Goal: Transaction & Acquisition: Purchase product/service

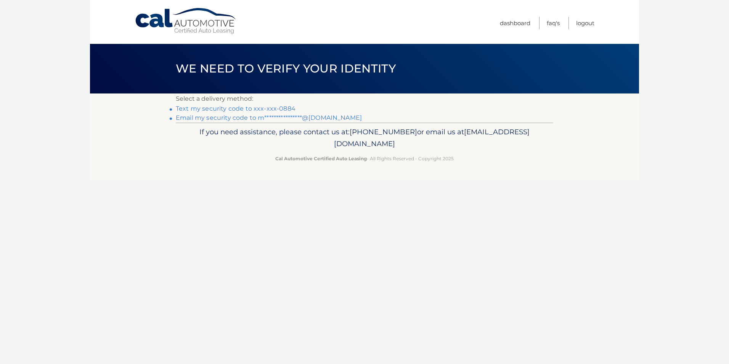
click at [246, 110] on link "Text my security code to xxx-xxx-0884" at bounding box center [236, 108] width 120 height 7
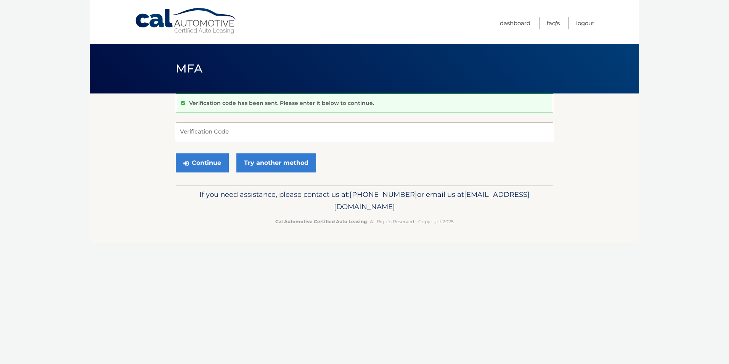
click at [198, 130] on input "Verification Code" at bounding box center [365, 131] width 378 height 19
type input "959949"
click at [190, 157] on button "Continue" at bounding box center [202, 162] width 53 height 19
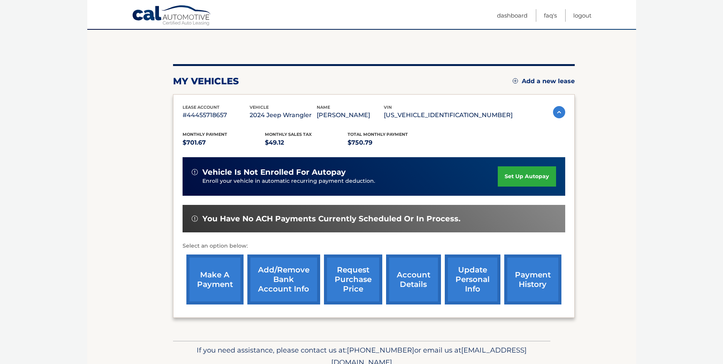
scroll to position [76, 0]
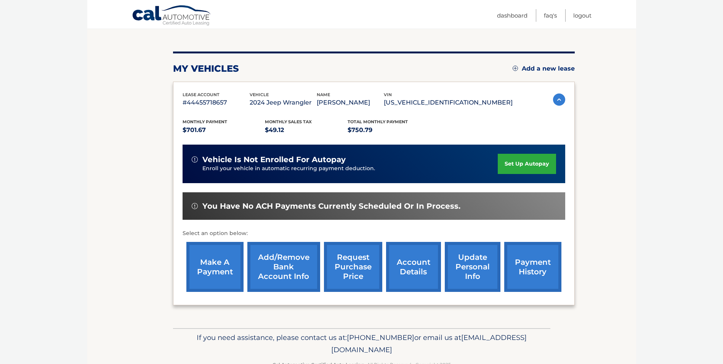
click at [214, 272] on link "make a payment" at bounding box center [214, 267] width 57 height 50
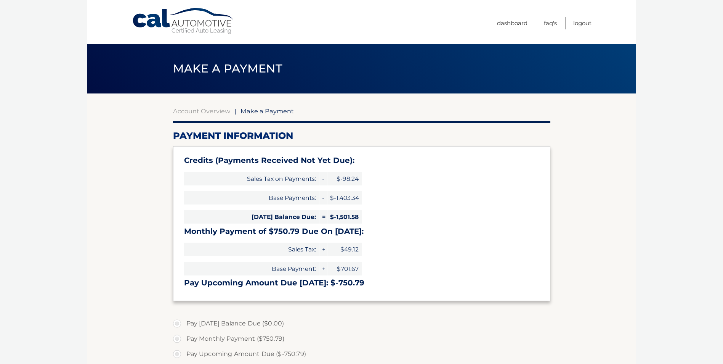
type input "0"
select select "YmE0MDFjMmYtNjM1Yy00MWI3LTg5ZDItMDY1MTI1YzIzYmMz"
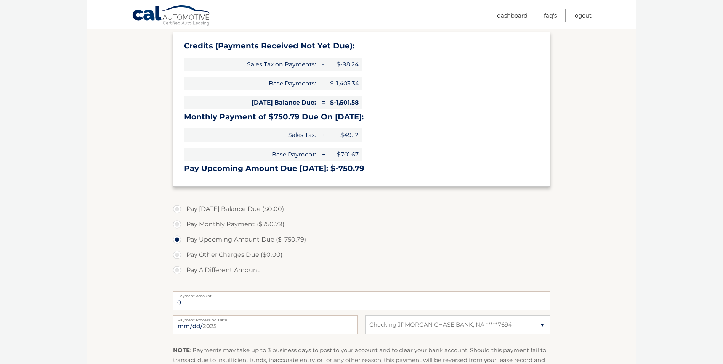
scroll to position [153, 0]
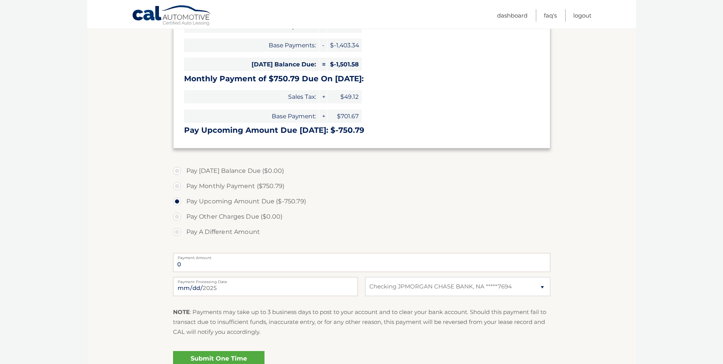
click at [177, 188] on label "Pay Monthly Payment ($750.79)" at bounding box center [362, 185] width 378 height 15
click at [177, 188] on input "Pay Monthly Payment ($750.79)" at bounding box center [180, 184] width 8 height 12
radio input "true"
type input "750.79"
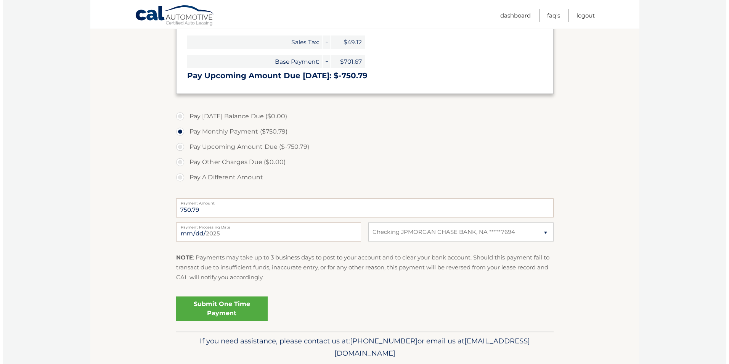
scroll to position [229, 0]
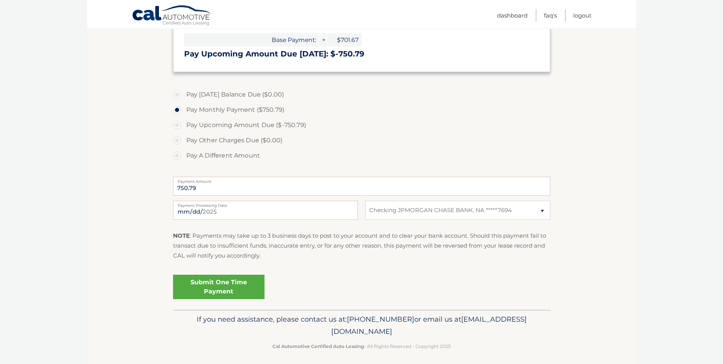
click at [211, 290] on link "Submit One Time Payment" at bounding box center [219, 287] width 92 height 24
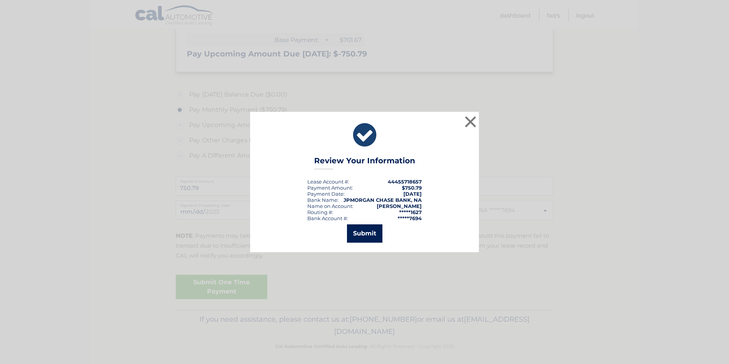
click at [362, 233] on button "Submit" at bounding box center [364, 233] width 35 height 18
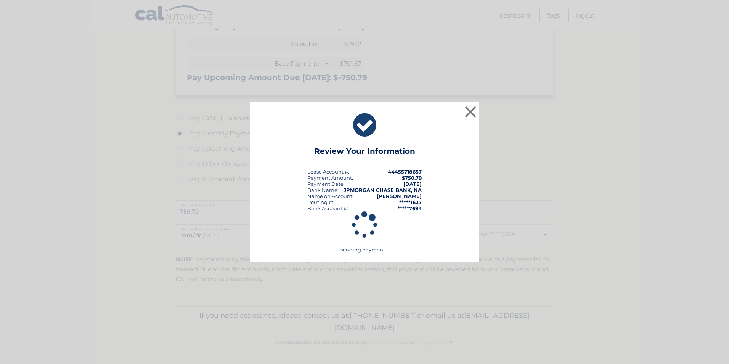
scroll to position [205, 0]
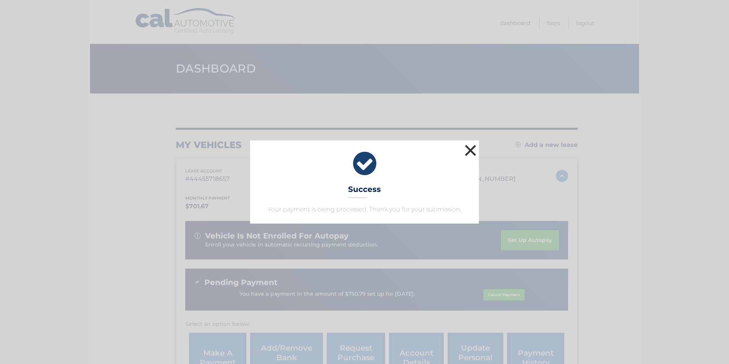
click at [470, 148] on button "×" at bounding box center [470, 150] width 15 height 15
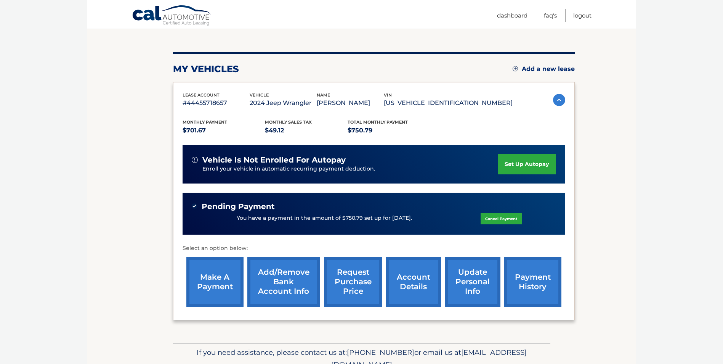
scroll to position [113, 0]
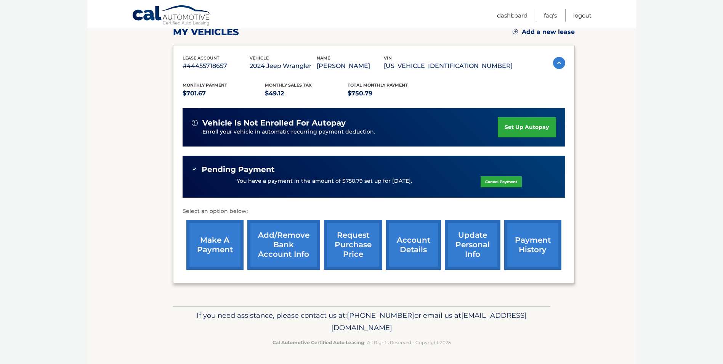
click at [418, 257] on link "account details" at bounding box center [413, 245] width 55 height 50
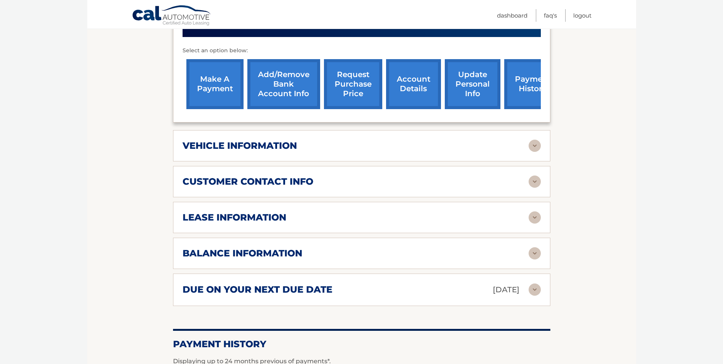
scroll to position [305, 0]
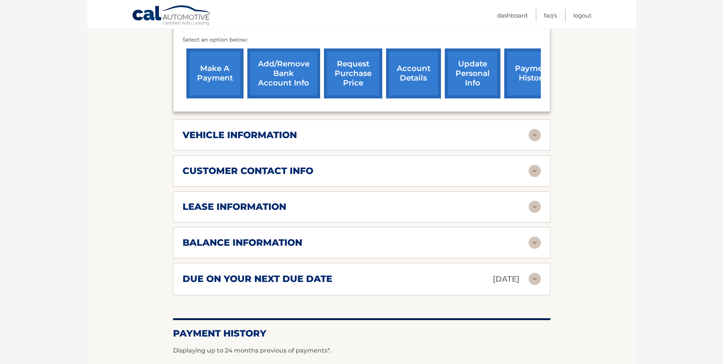
click at [534, 201] on img at bounding box center [535, 207] width 12 height 12
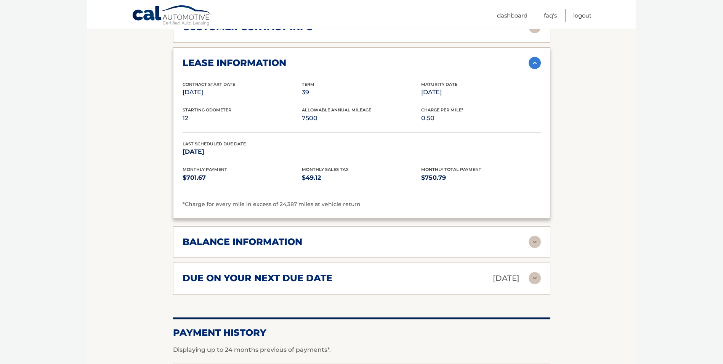
scroll to position [458, 0]
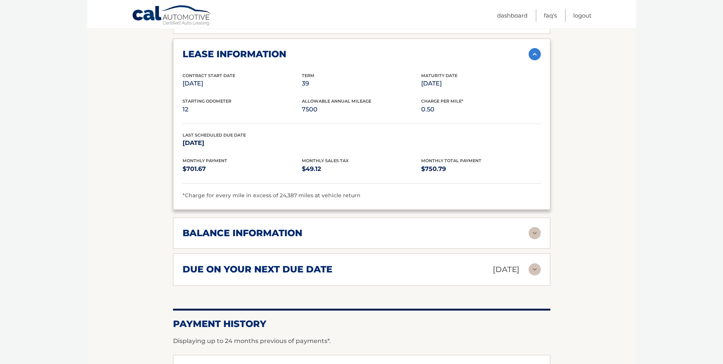
click at [533, 227] on img at bounding box center [535, 233] width 12 height 12
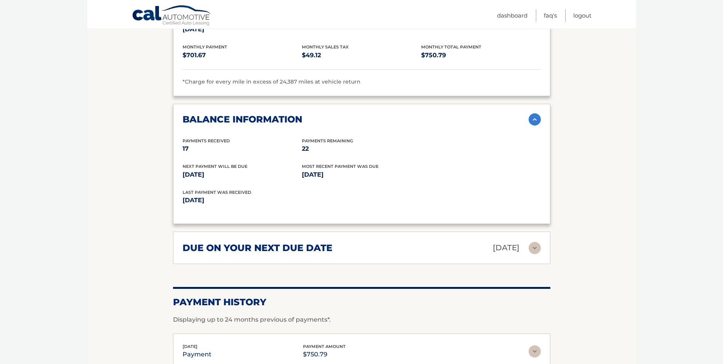
scroll to position [572, 0]
click at [534, 241] on img at bounding box center [535, 247] width 12 height 12
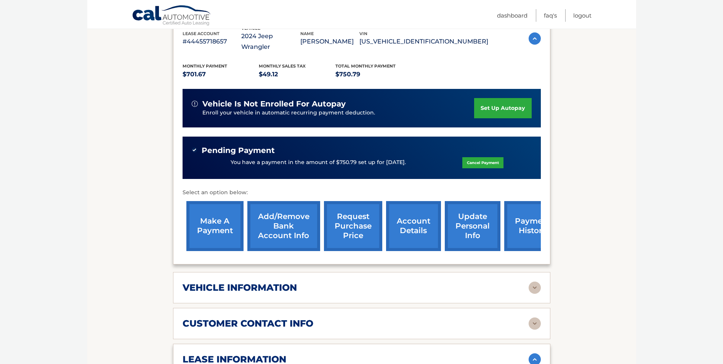
scroll to position [0, 0]
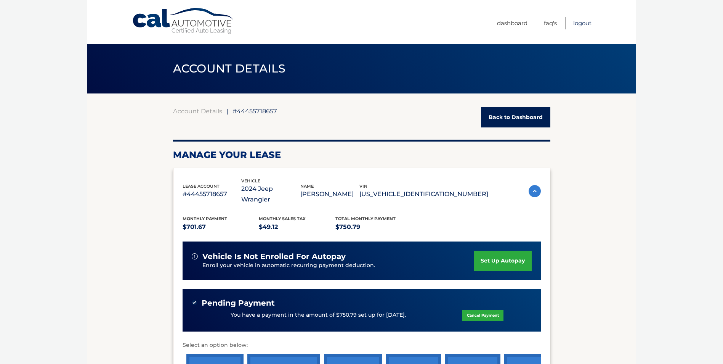
click at [579, 24] on link "Logout" at bounding box center [583, 23] width 18 height 13
